Goal: Task Accomplishment & Management: Manage account settings

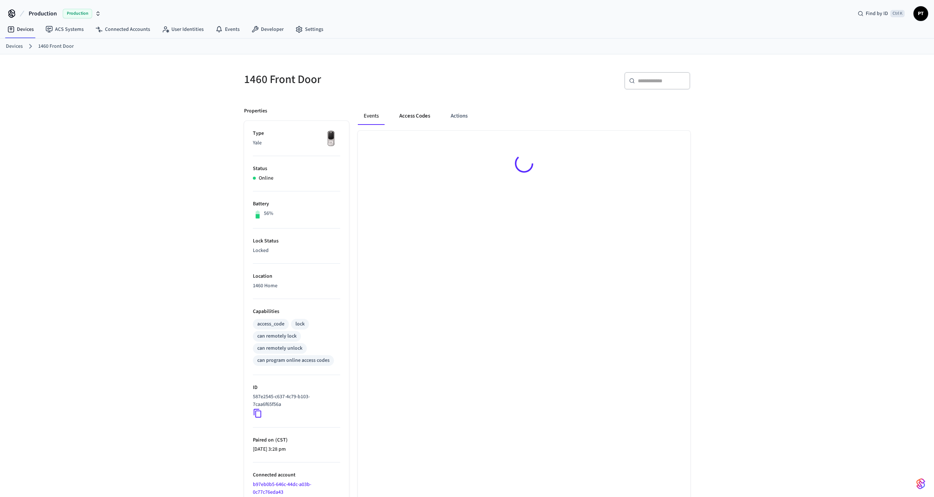
click at [414, 116] on button "Access Codes" at bounding box center [415, 116] width 43 height 18
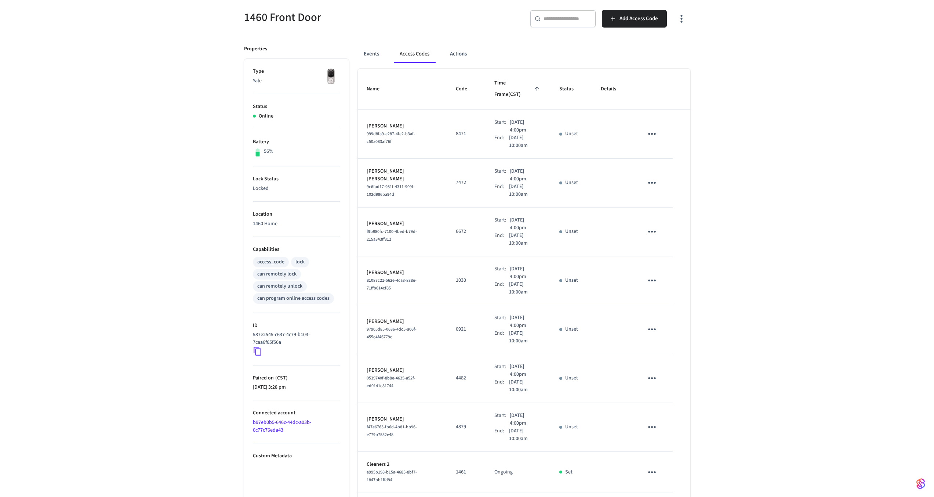
scroll to position [172, 0]
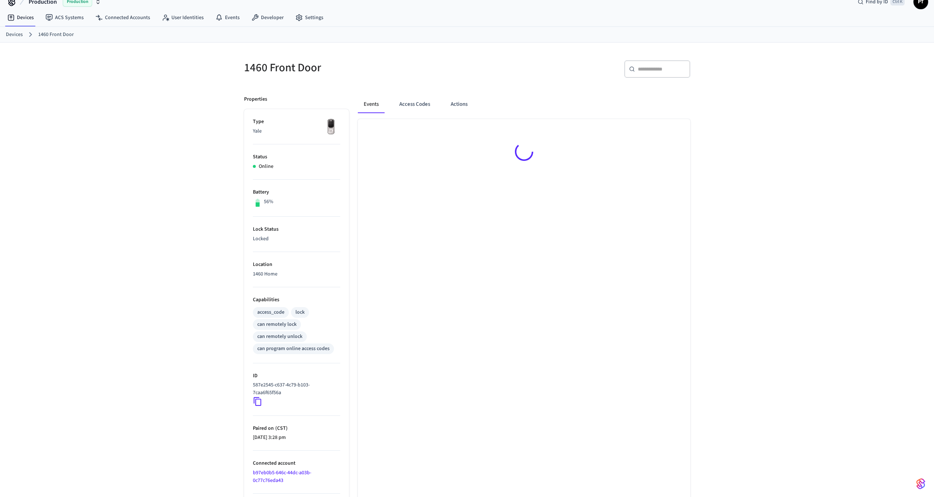
scroll to position [12, 0]
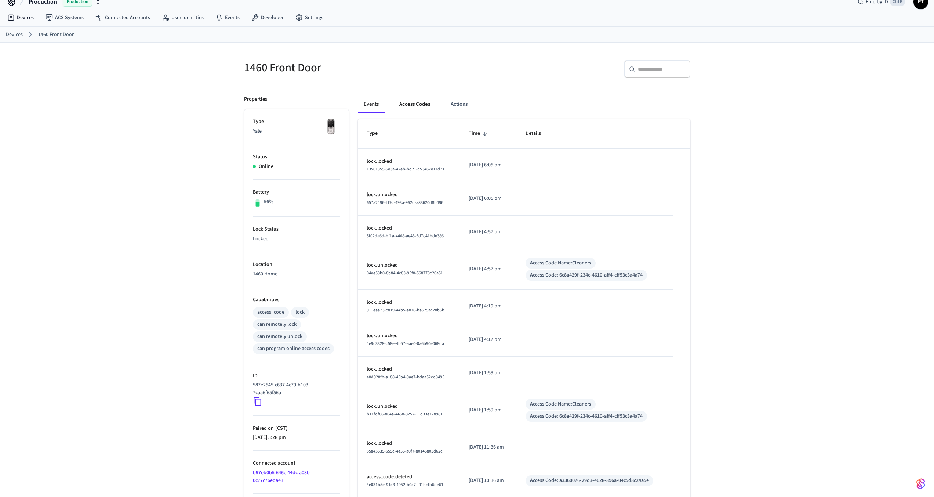
click at [419, 107] on button "Access Codes" at bounding box center [415, 104] width 43 height 18
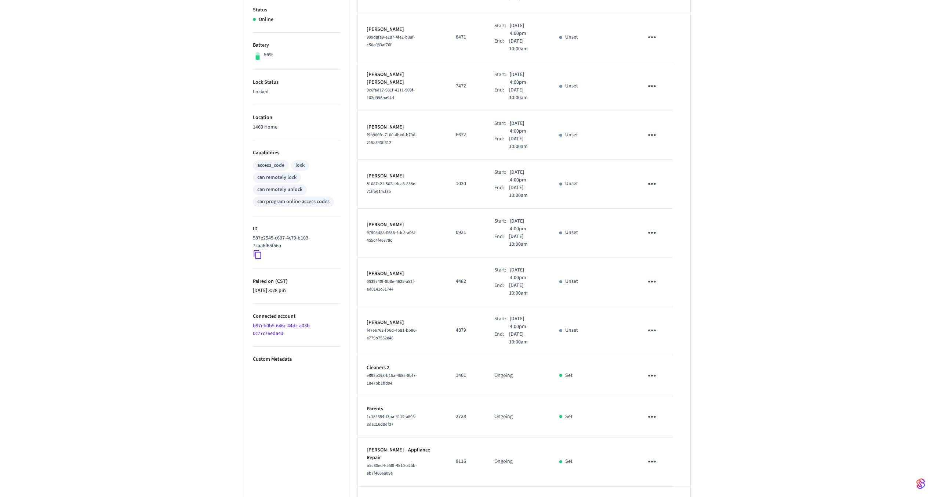
scroll to position [172, 0]
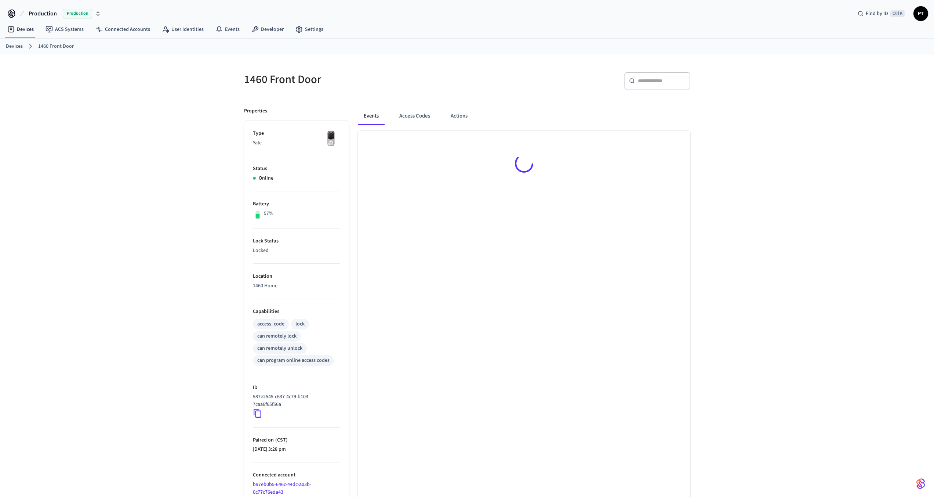
scroll to position [10, 0]
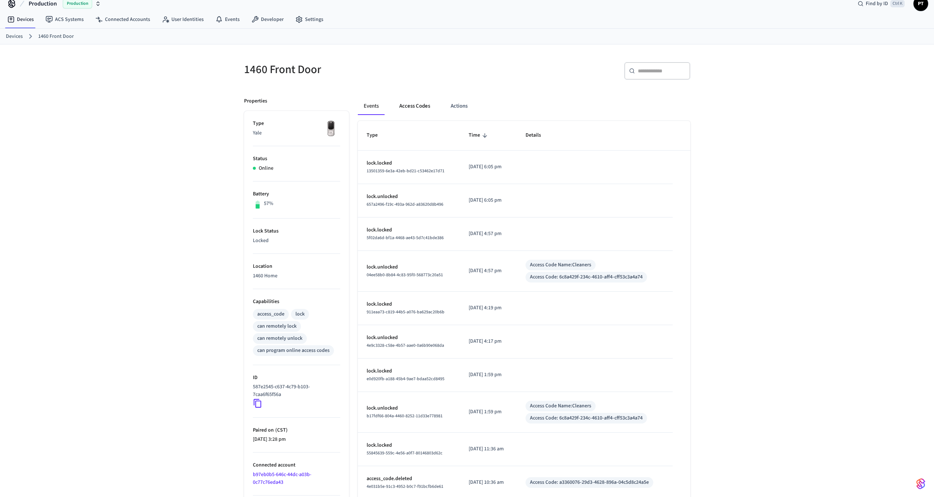
click at [413, 105] on button "Access Codes" at bounding box center [415, 106] width 43 height 18
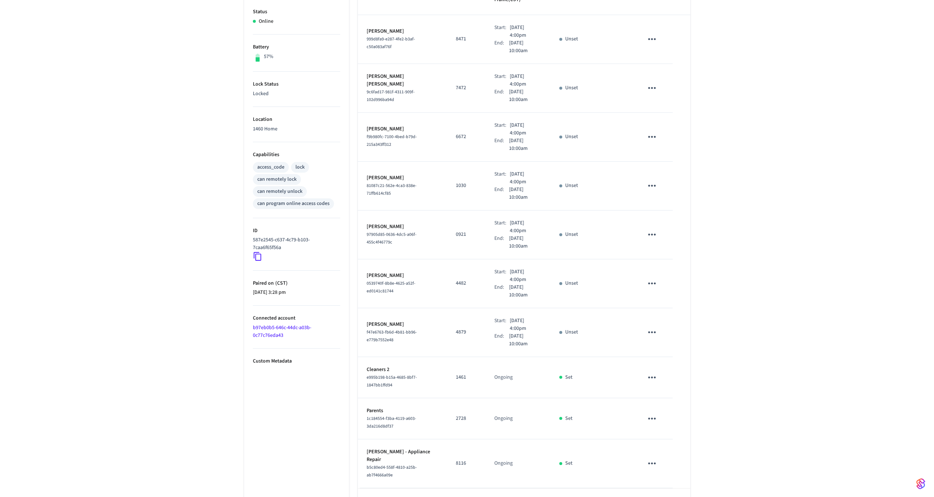
scroll to position [172, 0]
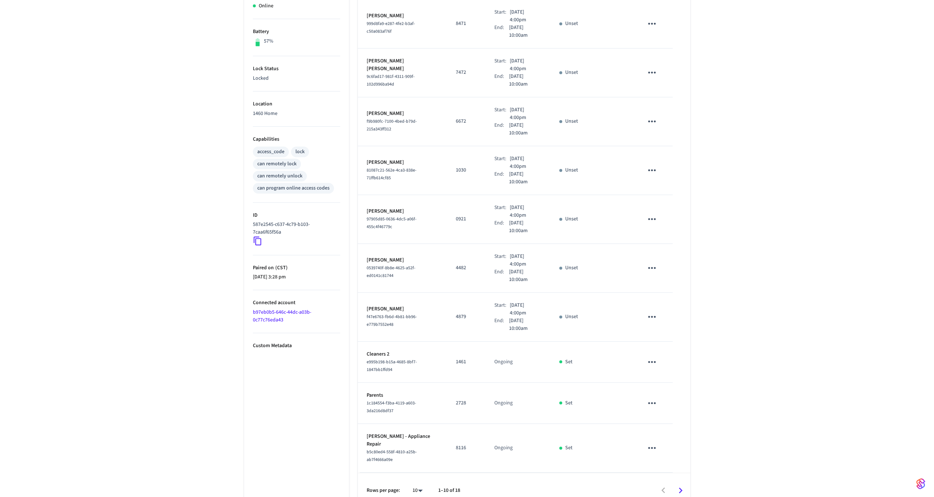
click at [677, 485] on icon "Go to next page" at bounding box center [680, 490] width 11 height 11
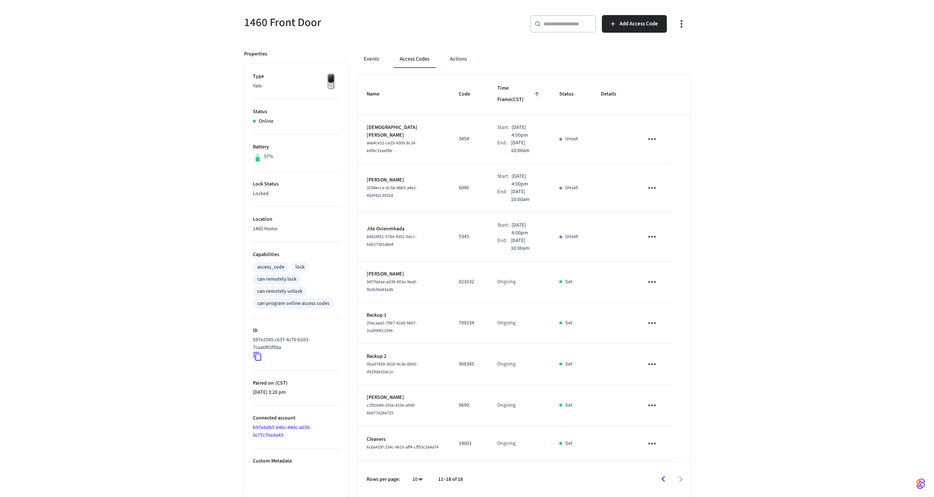
scroll to position [51, 0]
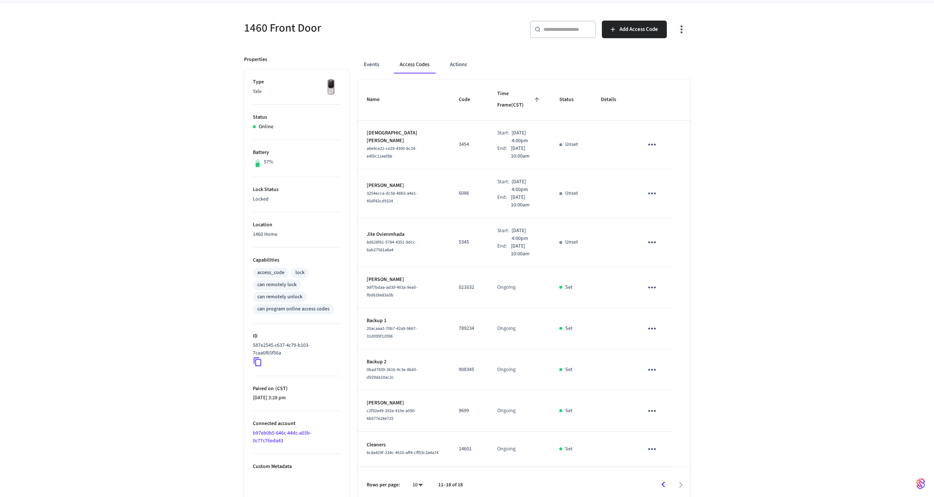
click at [663, 479] on icon "Go to previous page" at bounding box center [663, 484] width 11 height 11
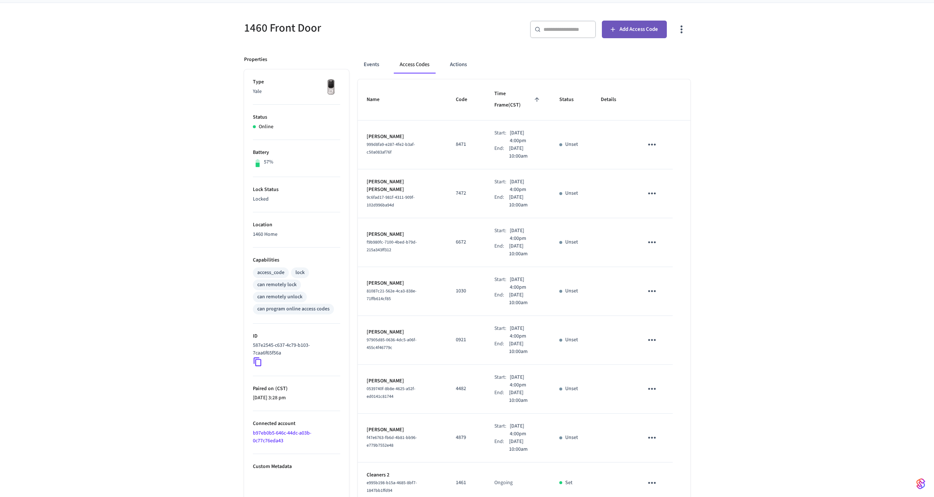
click at [628, 26] on span "Add Access Code" at bounding box center [639, 30] width 39 height 10
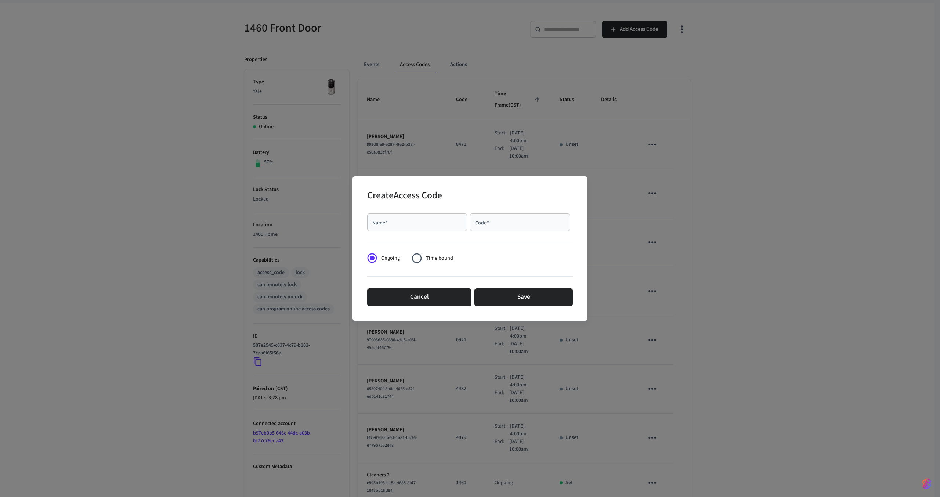
click at [394, 228] on div "Name   *" at bounding box center [417, 222] width 100 height 18
type input "****"
click at [484, 225] on input "Code   *" at bounding box center [519, 221] width 91 height 7
type input "****"
click at [444, 288] on button "Cancel" at bounding box center [419, 297] width 104 height 18
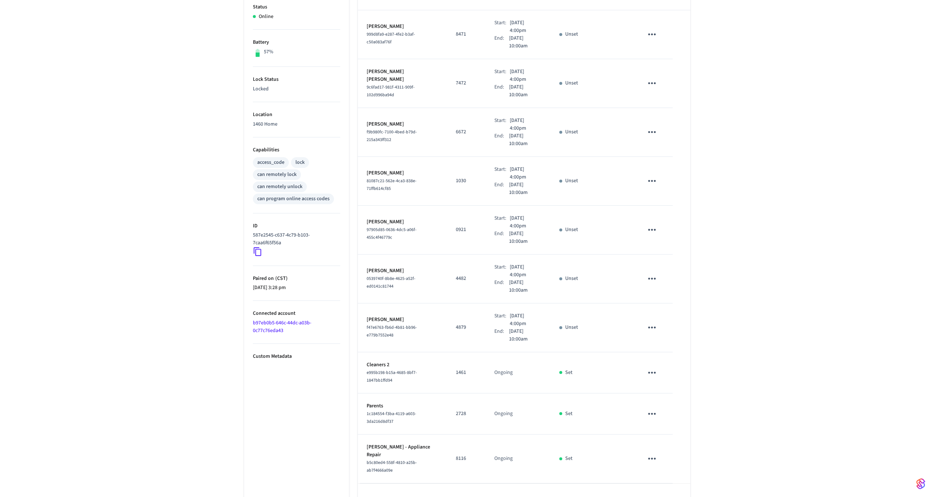
scroll to position [172, 0]
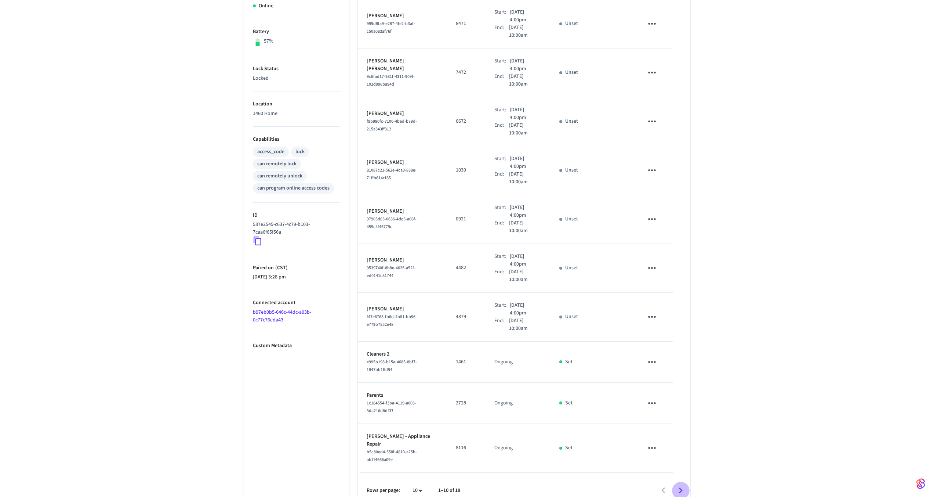
click at [682, 485] on icon "Go to next page" at bounding box center [680, 490] width 11 height 11
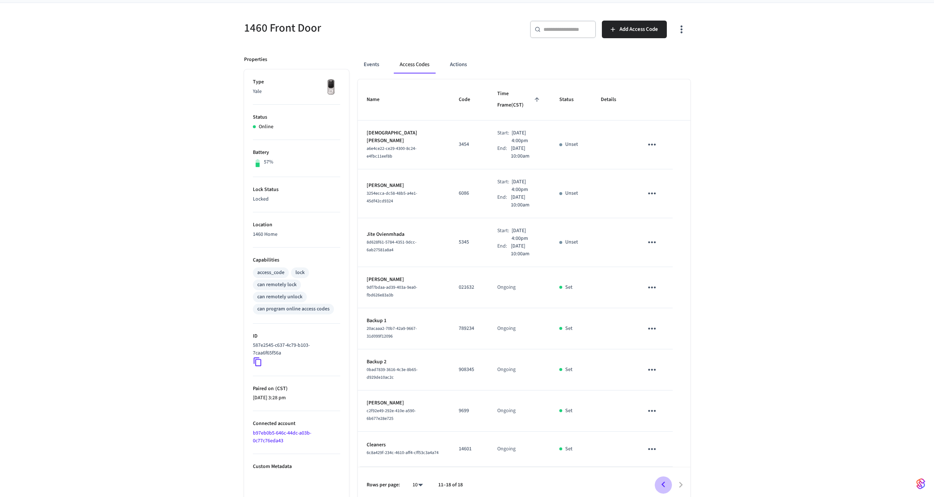
click at [663, 479] on icon "Go to previous page" at bounding box center [663, 484] width 11 height 11
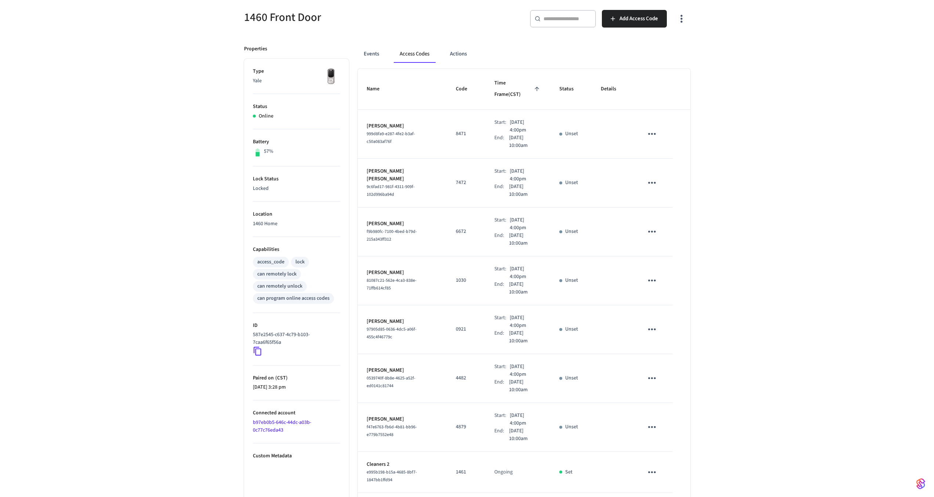
scroll to position [172, 0]
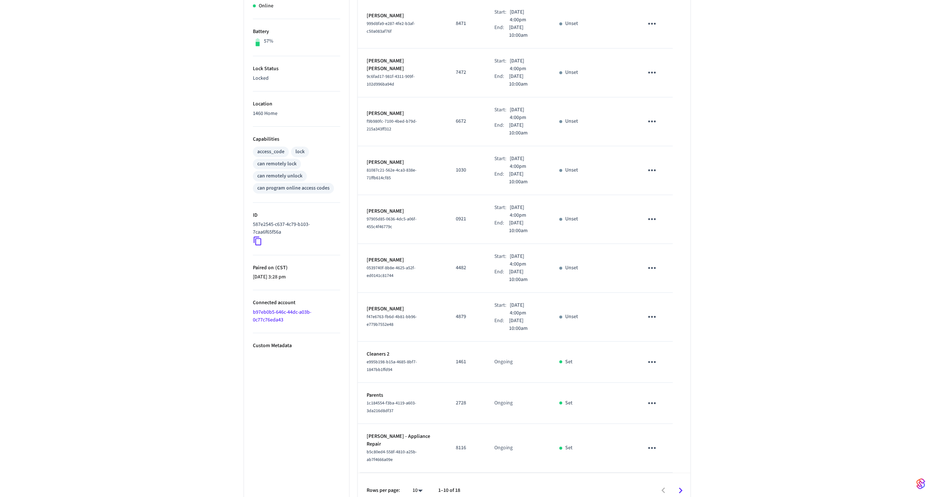
click at [663, 482] on div at bounding box center [579, 490] width 222 height 17
click at [682, 485] on icon "Go to next page" at bounding box center [680, 490] width 11 height 11
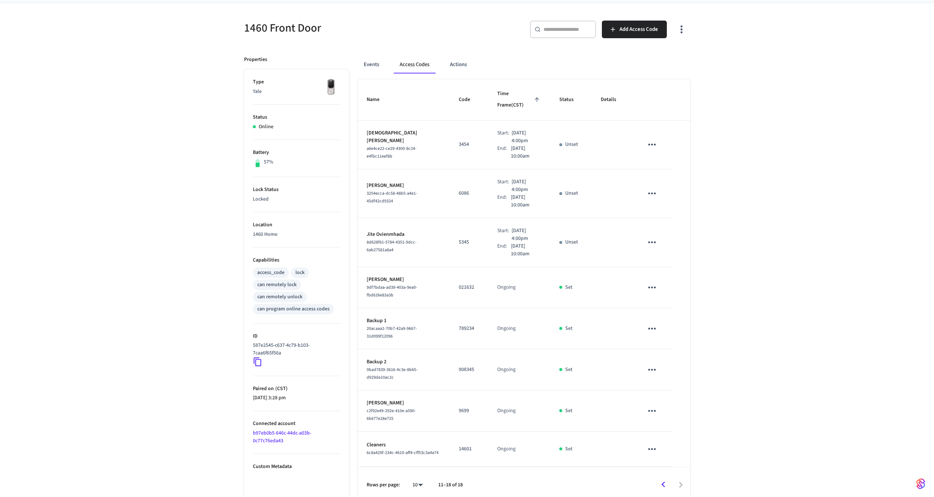
click at [663, 482] on icon "Go to previous page" at bounding box center [663, 484] width 11 height 11
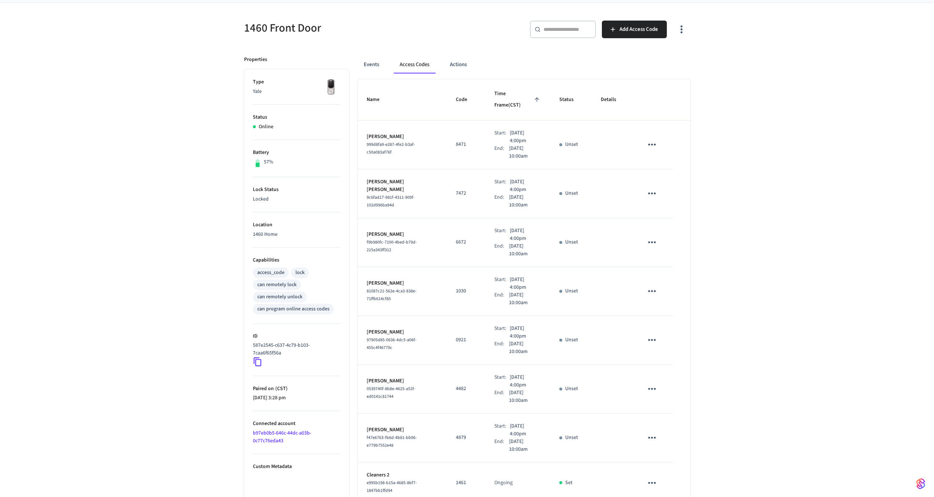
scroll to position [0, 0]
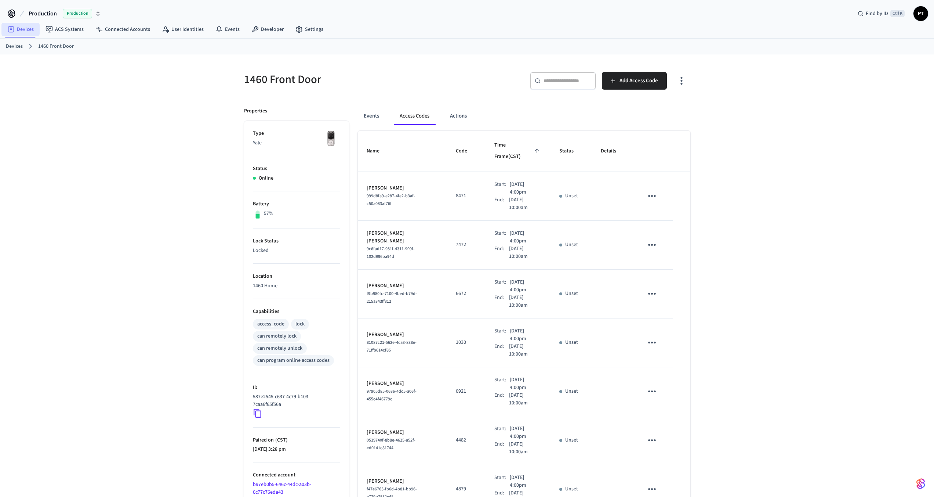
click at [28, 27] on link "Devices" at bounding box center [20, 29] width 38 height 13
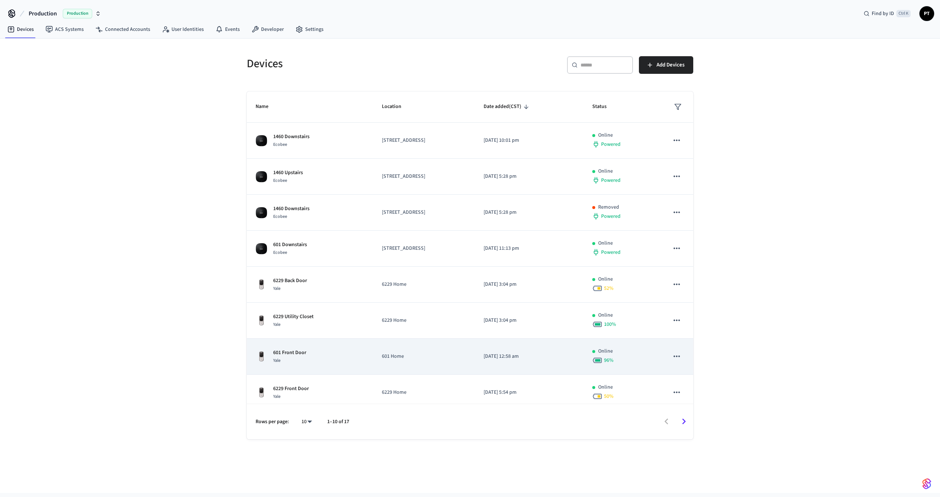
click at [373, 350] on td "601 Home" at bounding box center [424, 356] width 102 height 36
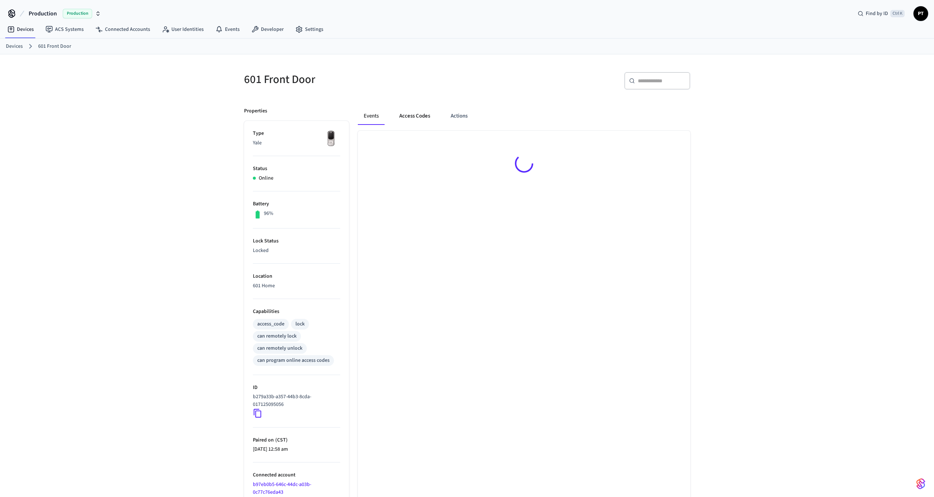
click at [414, 119] on button "Access Codes" at bounding box center [415, 116] width 43 height 18
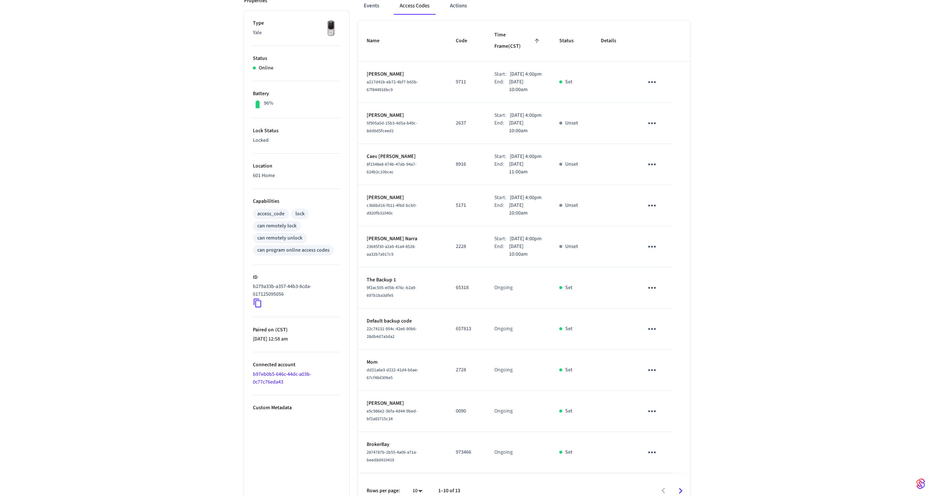
scroll to position [147, 0]
